Goal: Task Accomplishment & Management: Use online tool/utility

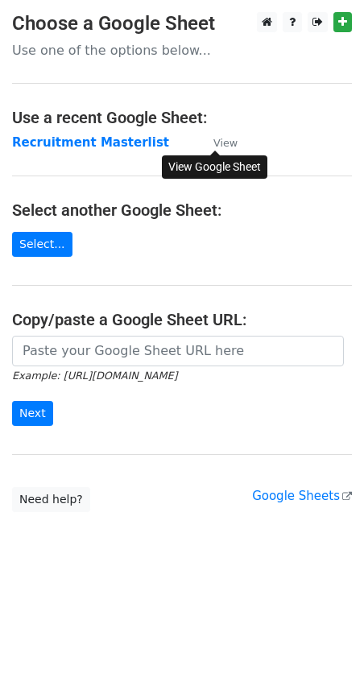
click at [222, 144] on small "View" at bounding box center [225, 143] width 24 height 12
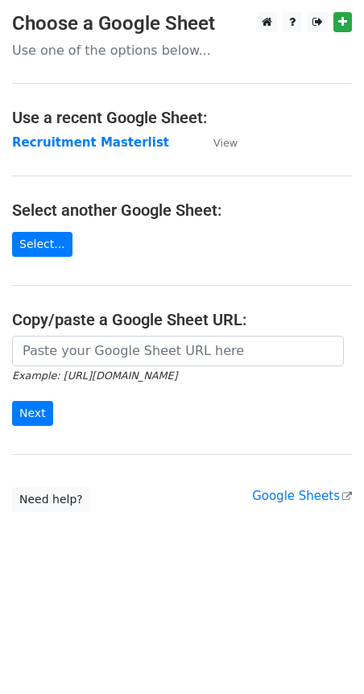
click at [77, 181] on main "Choose a Google Sheet Use one of the options below... Use a recent Google Sheet…" at bounding box center [182, 262] width 364 height 500
click at [58, 143] on strong "Recruitment Masterlist" at bounding box center [90, 142] width 157 height 15
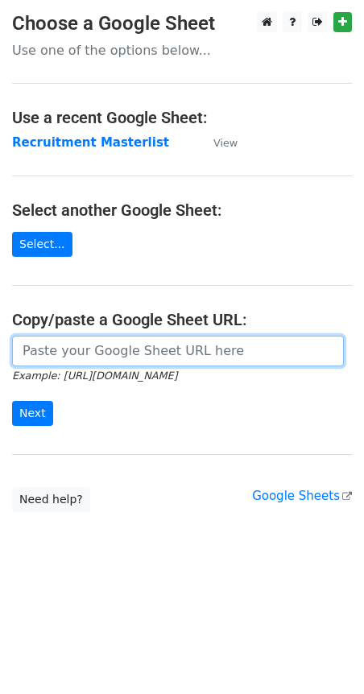
click at [80, 351] on input "url" at bounding box center [178, 351] width 332 height 31
paste input "https://docs.google.com/spreadsheets/d/1PNWcd3hopDq73SZztY82gso106RPHis309ASbQo…"
type input "https://docs.google.com/spreadsheets/d/1PNWcd3hopDq73SZztY82gso106RPHis309ASbQo…"
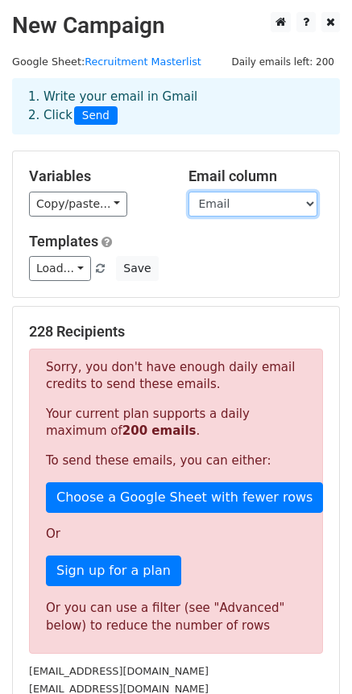
click at [230, 201] on select "Name Email Phone First Message Second Message Third Message Final Message Status" at bounding box center [253, 204] width 129 height 25
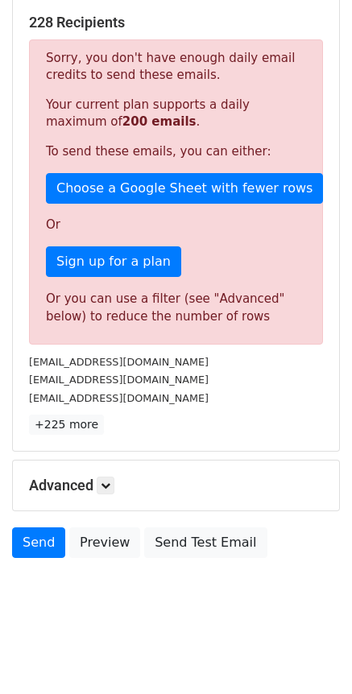
scroll to position [310, 0]
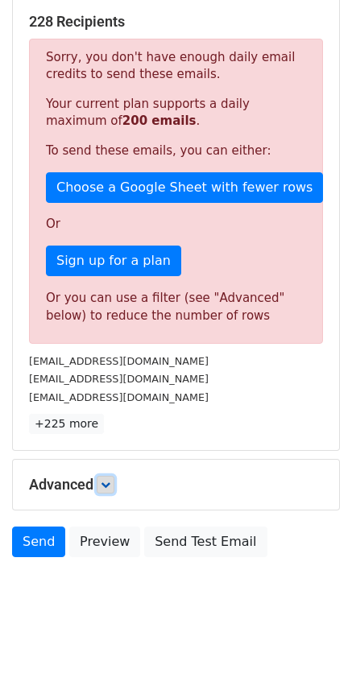
click at [110, 483] on icon at bounding box center [106, 485] width 10 height 10
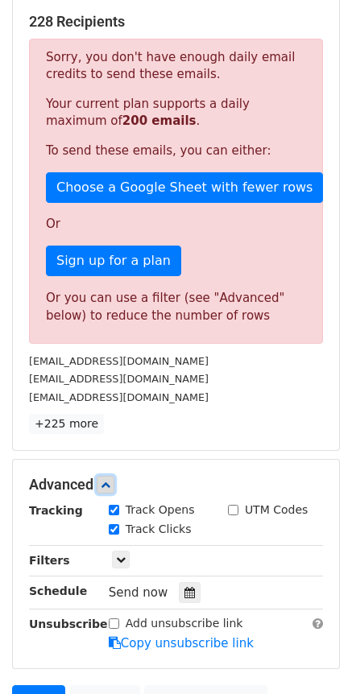
click at [110, 483] on icon at bounding box center [106, 485] width 10 height 10
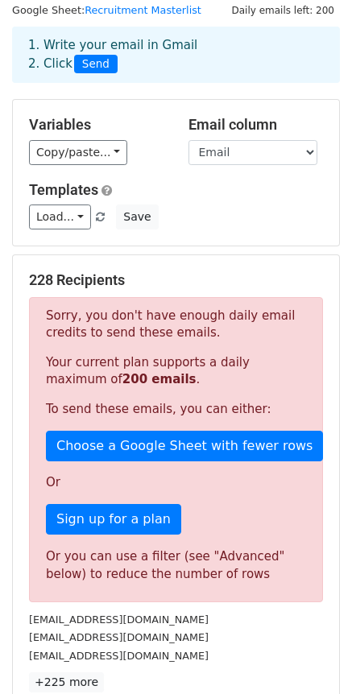
scroll to position [0, 0]
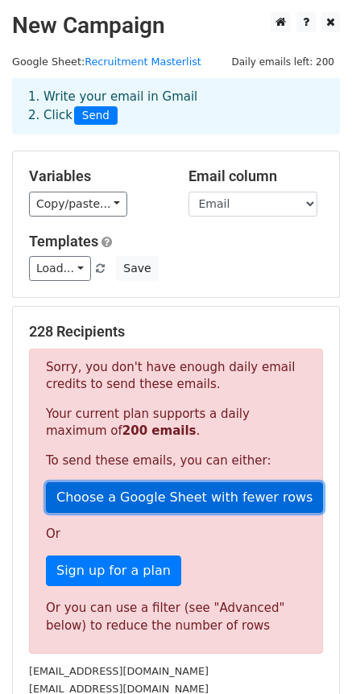
click at [188, 497] on link "Choose a Google Sheet with fewer rows" at bounding box center [184, 498] width 277 height 31
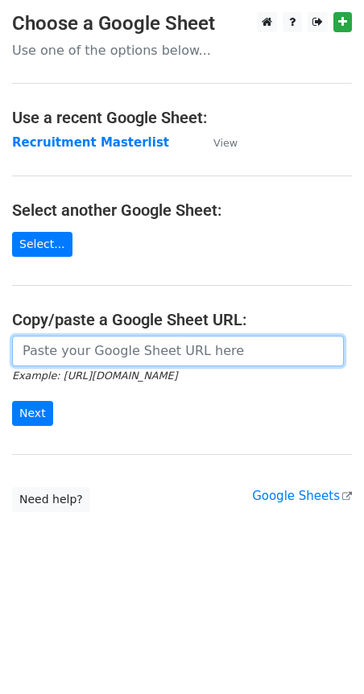
click at [103, 355] on input "url" at bounding box center [178, 351] width 332 height 31
paste input "https://docs.google.com/spreadsheets/d/1PNWcd3hopDq73SZztY82gso106RPHis309ASbQo…"
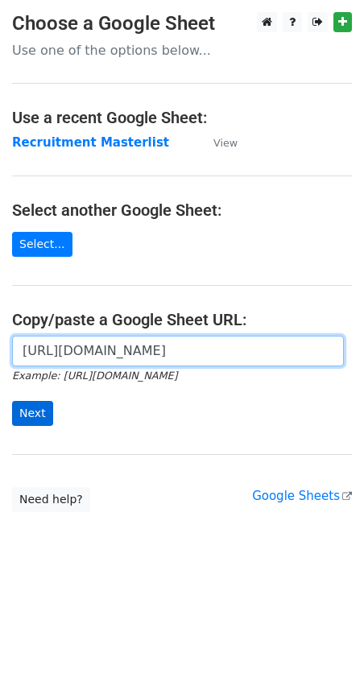
type input "https://docs.google.com/spreadsheets/d/1PNWcd3hopDq73SZztY82gso106RPHis309ASbQo…"
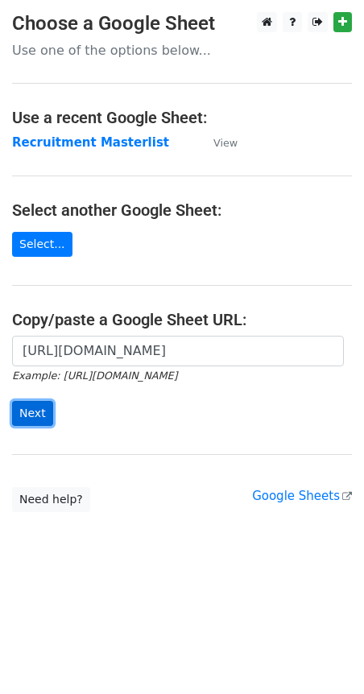
click at [21, 404] on input "Next" at bounding box center [32, 413] width 41 height 25
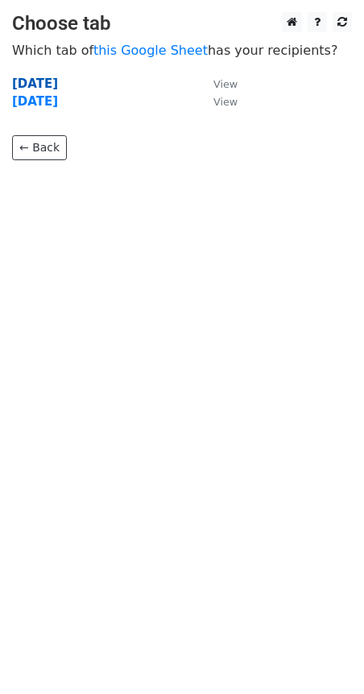
click at [35, 81] on strong "Oct 9" at bounding box center [35, 84] width 46 height 15
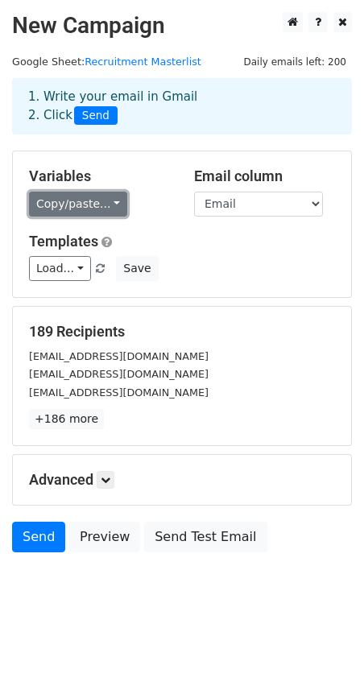
click at [93, 207] on link "Copy/paste..." at bounding box center [78, 204] width 98 height 25
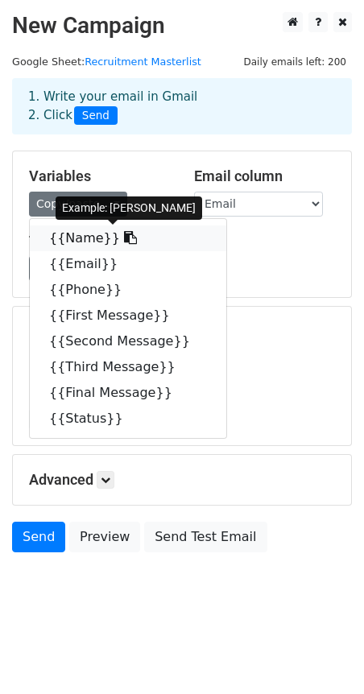
click at [89, 243] on link "{{Name}}" at bounding box center [128, 239] width 197 height 26
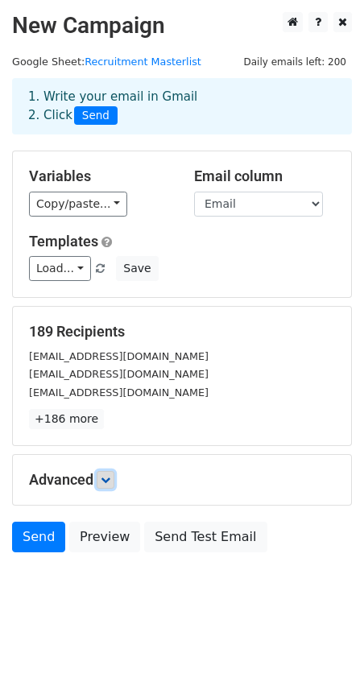
click at [101, 481] on link at bounding box center [106, 480] width 18 height 18
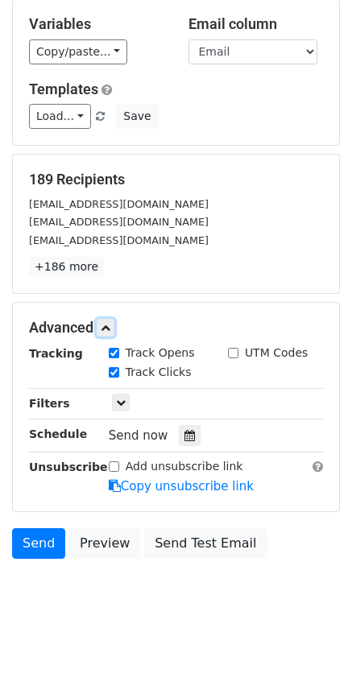
scroll to position [153, 0]
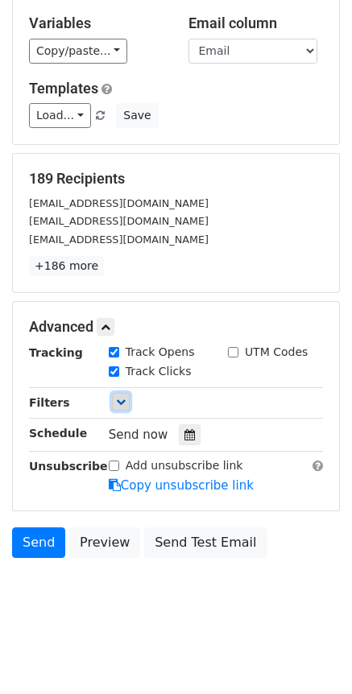
click at [118, 405] on icon at bounding box center [121, 402] width 10 height 10
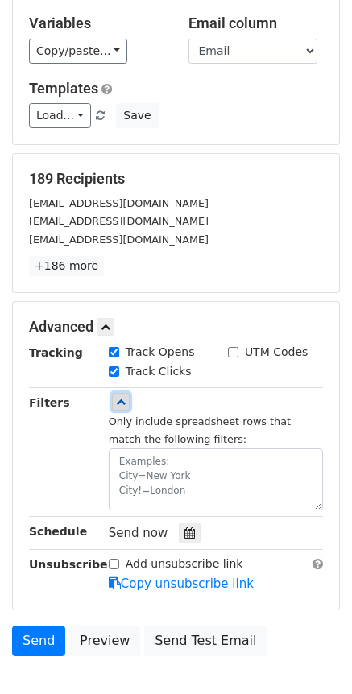
click at [120, 404] on icon at bounding box center [121, 402] width 10 height 10
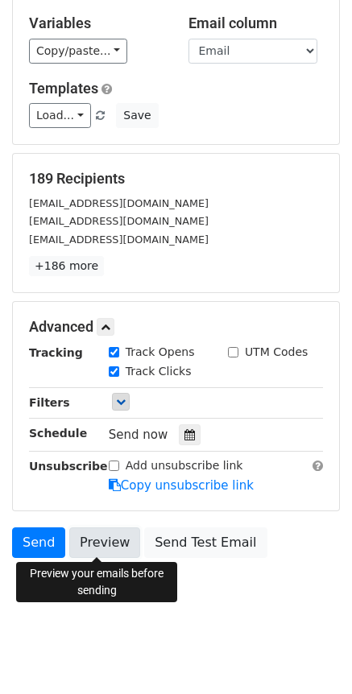
click at [98, 541] on link "Preview" at bounding box center [104, 543] width 71 height 31
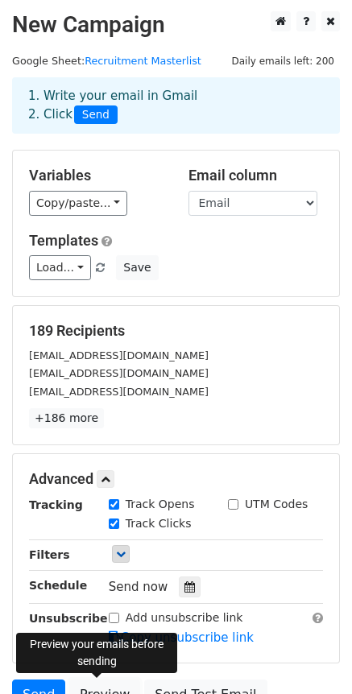
scroll to position [0, 0]
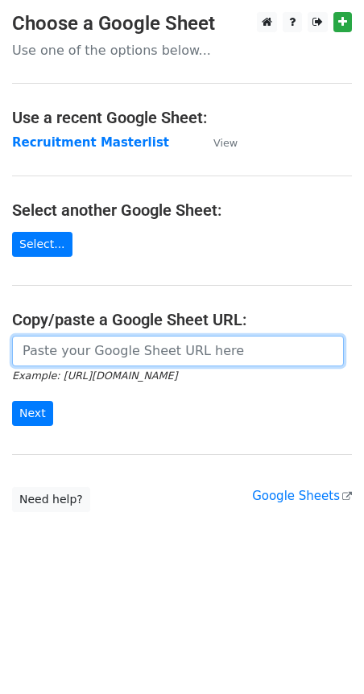
click at [81, 354] on input "url" at bounding box center [178, 351] width 332 height 31
paste input "https://docs.google.com/spreadsheets/d/1PNWcd3hopDq73SZztY82gso106RPHis309ASbQo…"
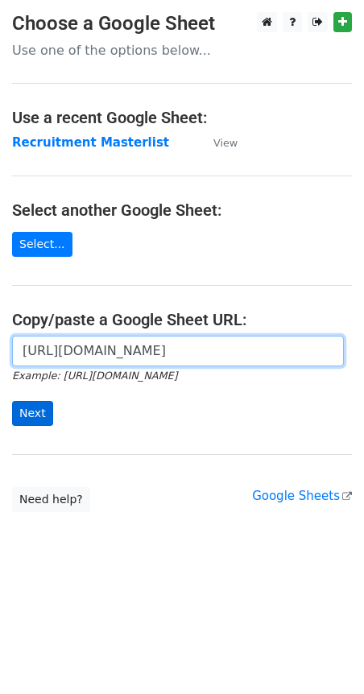
type input "https://docs.google.com/spreadsheets/d/1PNWcd3hopDq73SZztY82gso106RPHis309ASbQo…"
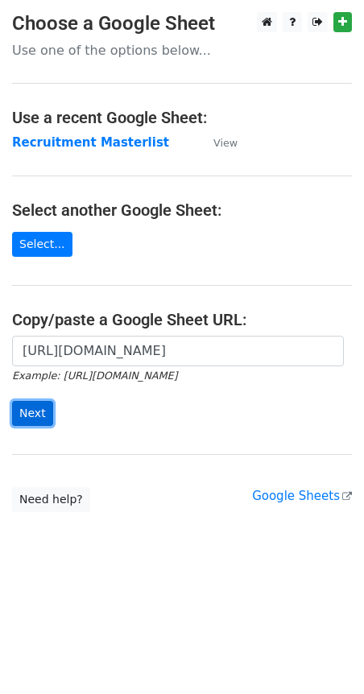
click at [14, 416] on input "Next" at bounding box center [32, 413] width 41 height 25
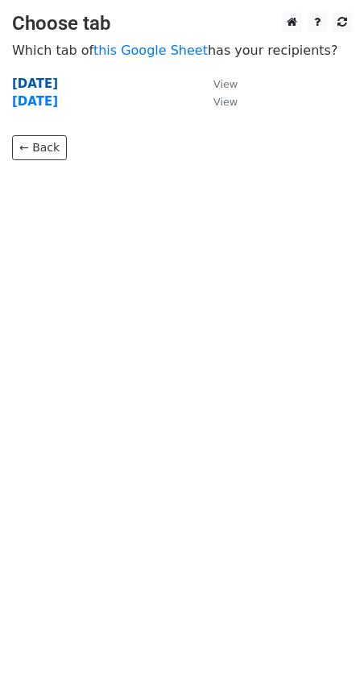
click at [20, 79] on strong "[DATE]" at bounding box center [35, 84] width 46 height 15
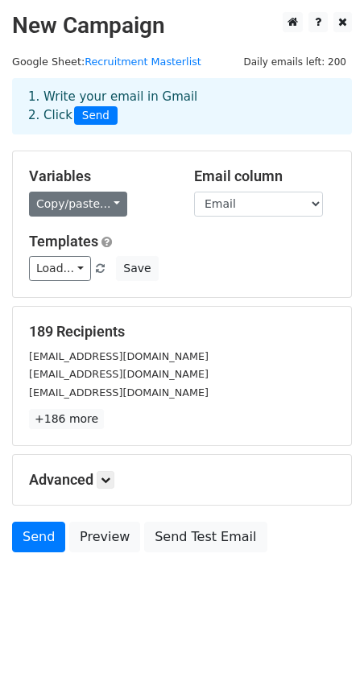
click at [73, 201] on link "Copy/paste..." at bounding box center [78, 204] width 98 height 25
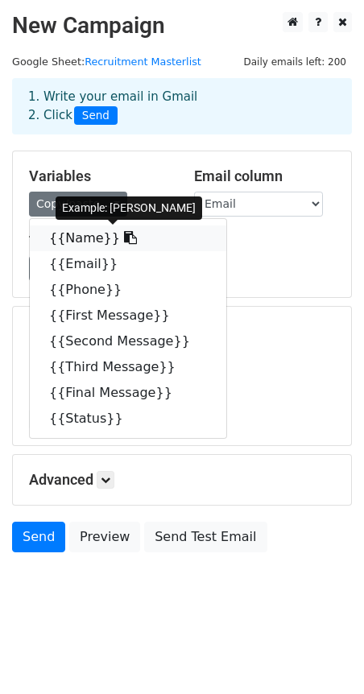
click at [77, 242] on link "{{Name}}" at bounding box center [128, 239] width 197 height 26
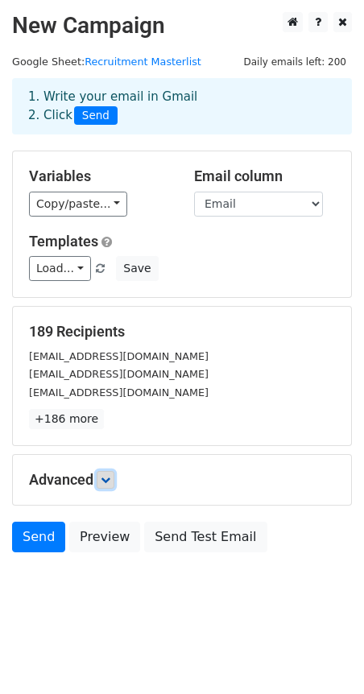
click at [102, 475] on link at bounding box center [106, 480] width 18 height 18
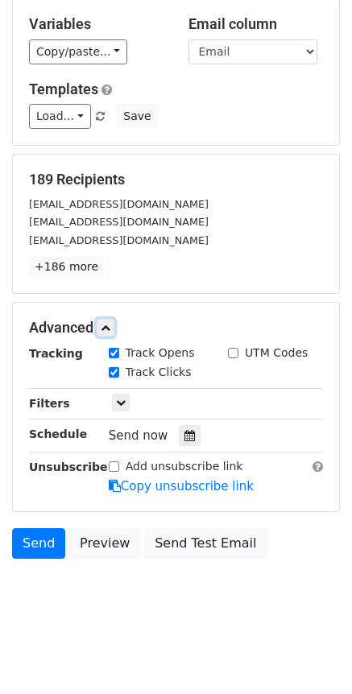
scroll to position [153, 0]
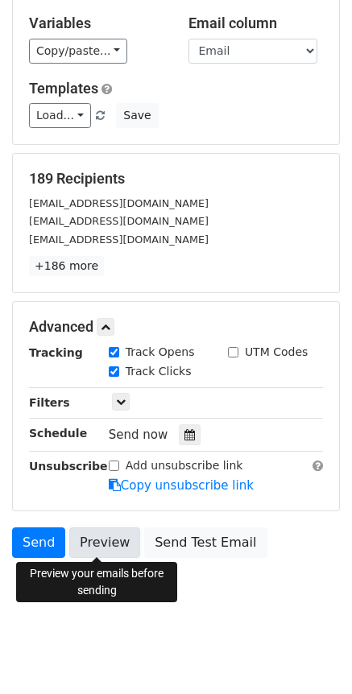
click at [105, 543] on link "Preview" at bounding box center [104, 543] width 71 height 31
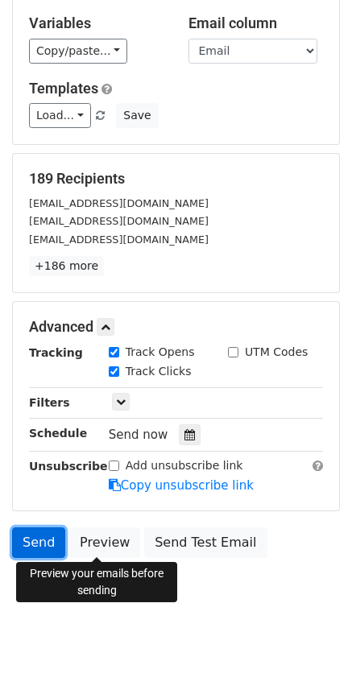
click at [44, 545] on link "Send" at bounding box center [38, 543] width 53 height 31
